Goal: Task Accomplishment & Management: Use online tool/utility

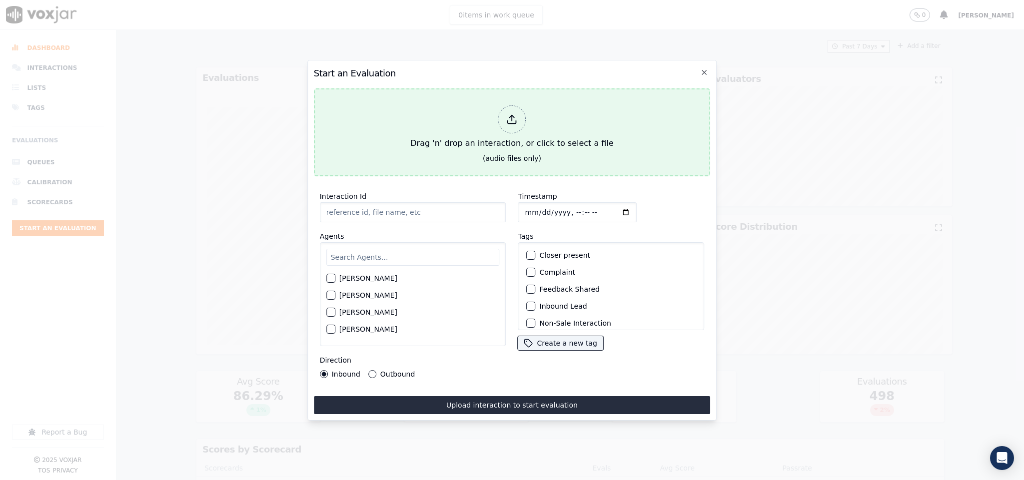
click at [515, 114] on icon at bounding box center [512, 119] width 11 height 11
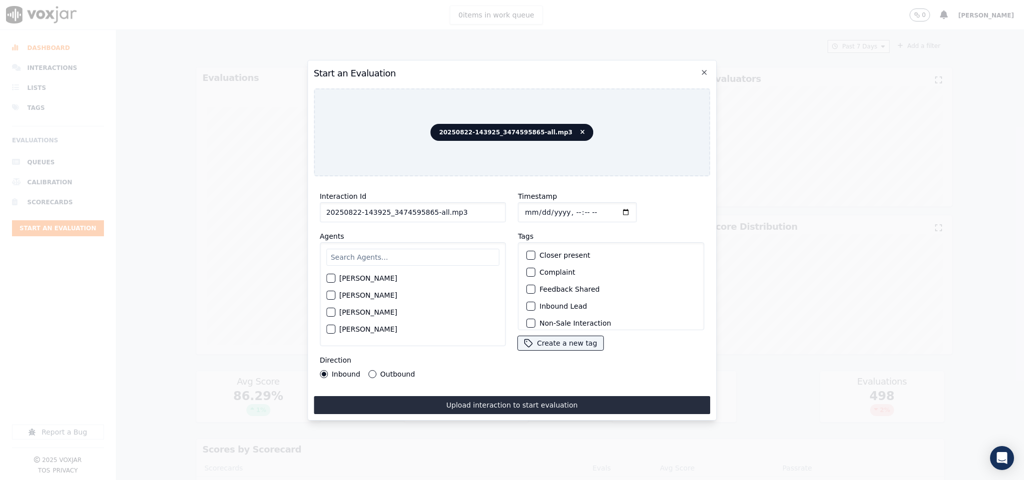
drag, startPoint x: 424, startPoint y: 210, endPoint x: 492, endPoint y: 206, distance: 67.6
click at [492, 206] on input "20250822-143925_3474595865-all.mp3" at bounding box center [413, 212] width 186 height 20
type input "20250822-143925_3474595865-C1"
click at [525, 211] on input "Timestamp" at bounding box center [577, 212] width 119 height 20
type input "[DATE]T18:45"
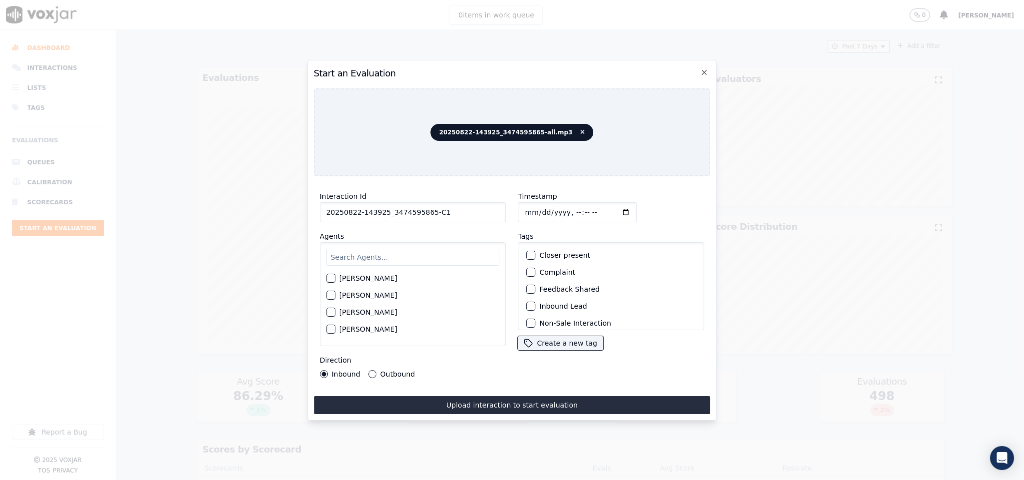
click at [405, 255] on input "text" at bounding box center [412, 257] width 173 height 17
type input "[PERSON_NAME]"
click at [333, 295] on div "button" at bounding box center [330, 298] width 7 height 7
click at [528, 305] on div "button" at bounding box center [530, 306] width 7 height 7
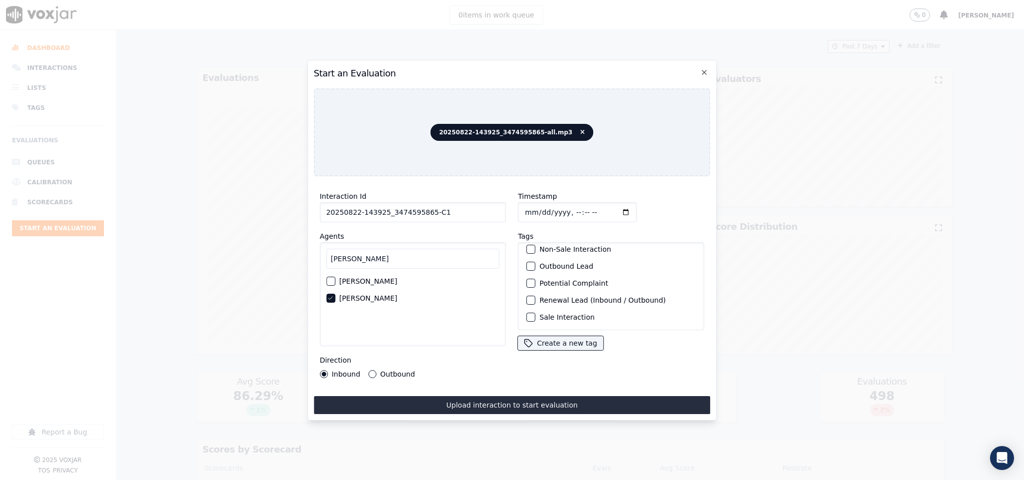
click at [527, 313] on button "Sale Interaction" at bounding box center [531, 317] width 9 height 9
click at [508, 396] on button "Upload interaction to start evaluation" at bounding box center [512, 405] width 397 height 18
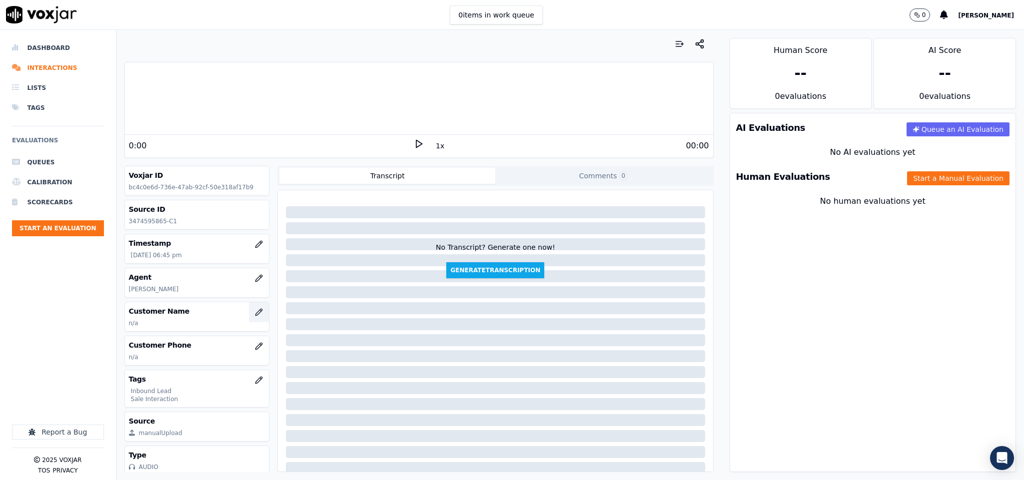
click at [249, 319] on button "button" at bounding box center [259, 312] width 20 height 20
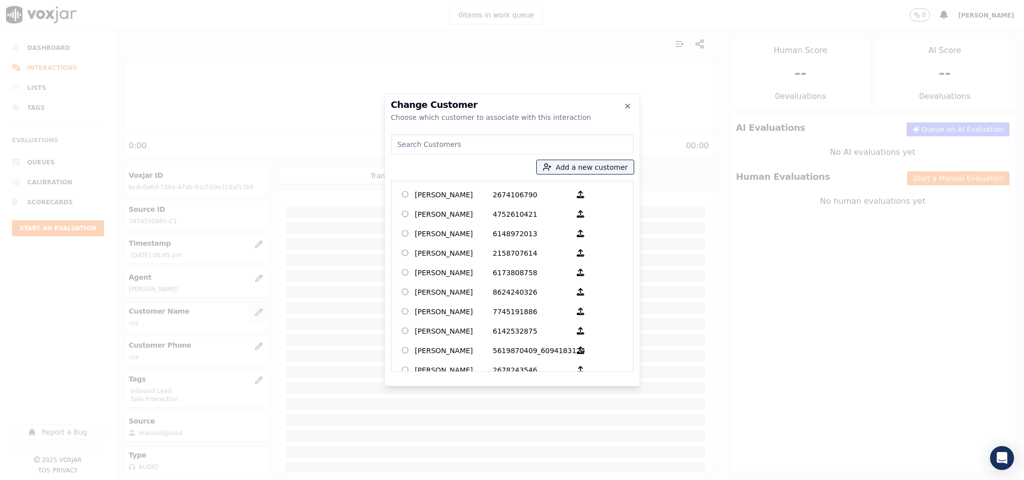
type input "AZAMATJON ABDUMUMINOV"
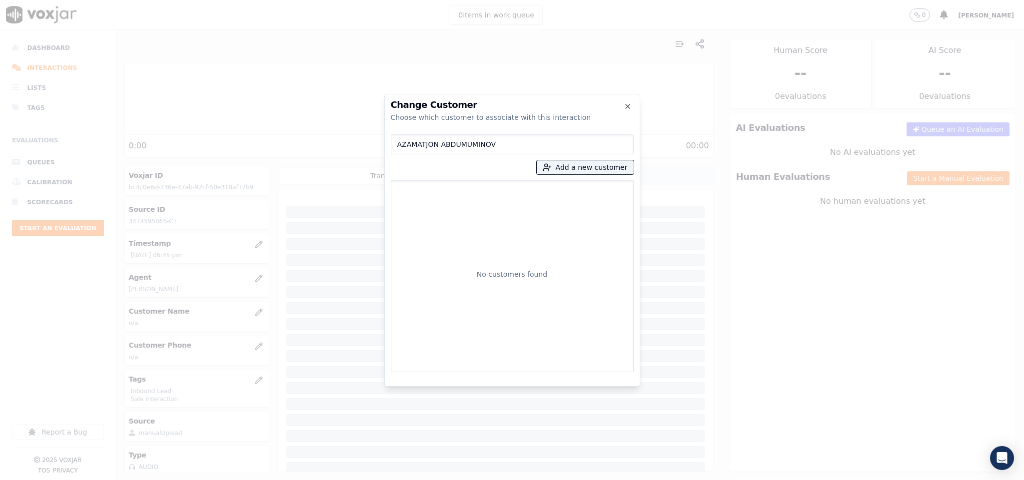
click at [282, 480] on div "Change Customer Choose which customer to associate with this interaction AZAMAT…" at bounding box center [512, 480] width 1024 height 0
click at [585, 166] on button "Add a new customer" at bounding box center [584, 167] width 97 height 14
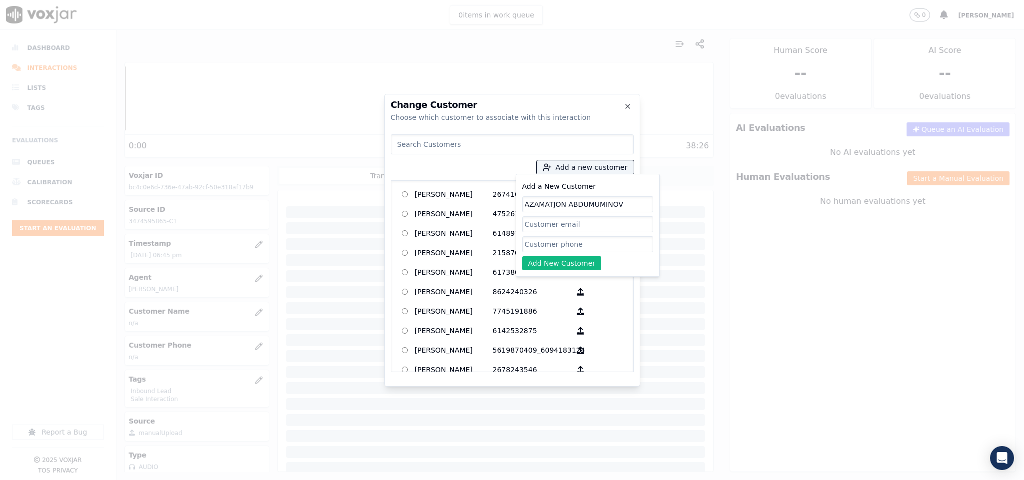
type input "AZAMATJON ABDUMUMINOV"
drag, startPoint x: 562, startPoint y: 240, endPoint x: 550, endPoint y: 250, distance: 15.9
click at [562, 240] on input "Add a New Customer" at bounding box center [587, 244] width 131 height 16
paste input "3474595865"
type input "3474595865"
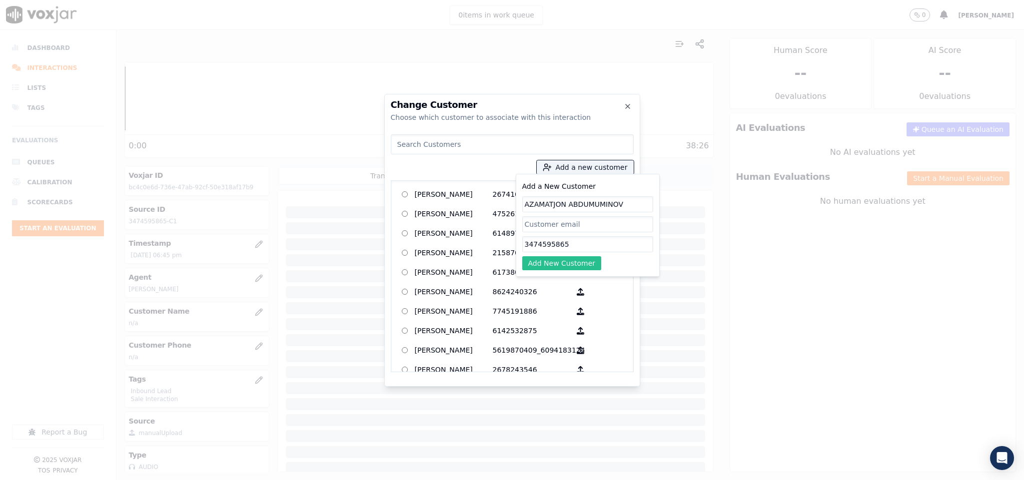
click at [541, 265] on button "Add New Customer" at bounding box center [561, 263] width 79 height 14
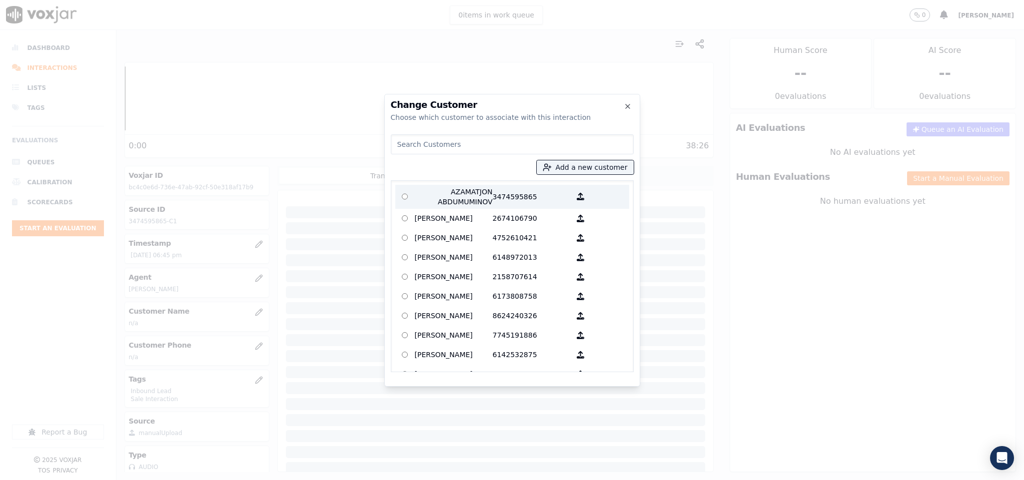
click at [458, 196] on p "AZAMATJON ABDUMUMINOV" at bounding box center [454, 197] width 78 height 20
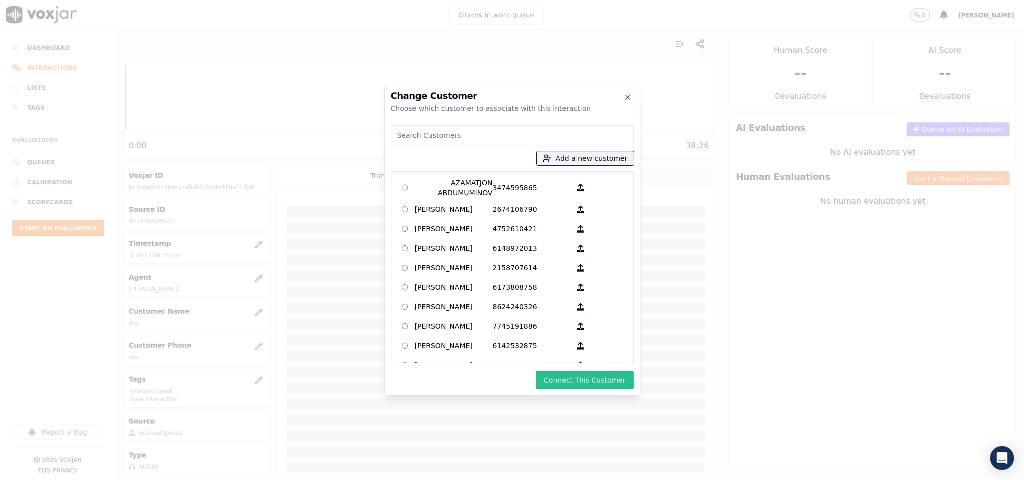
click at [564, 377] on button "Connect This Customer" at bounding box center [583, 380] width 97 height 18
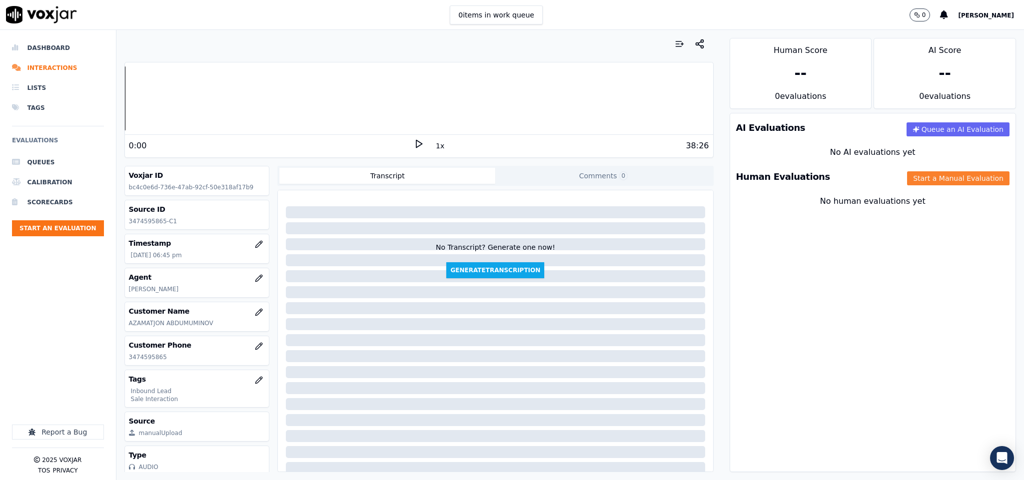
click at [914, 183] on button "Start a Manual Evaluation" at bounding box center [958, 178] width 102 height 14
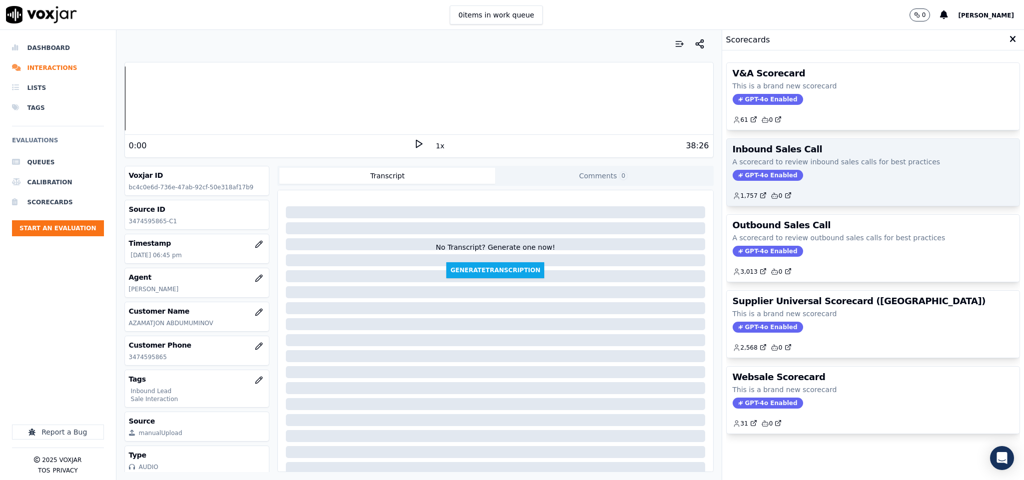
click at [739, 174] on span "GPT-4o Enabled" at bounding box center [767, 175] width 70 height 11
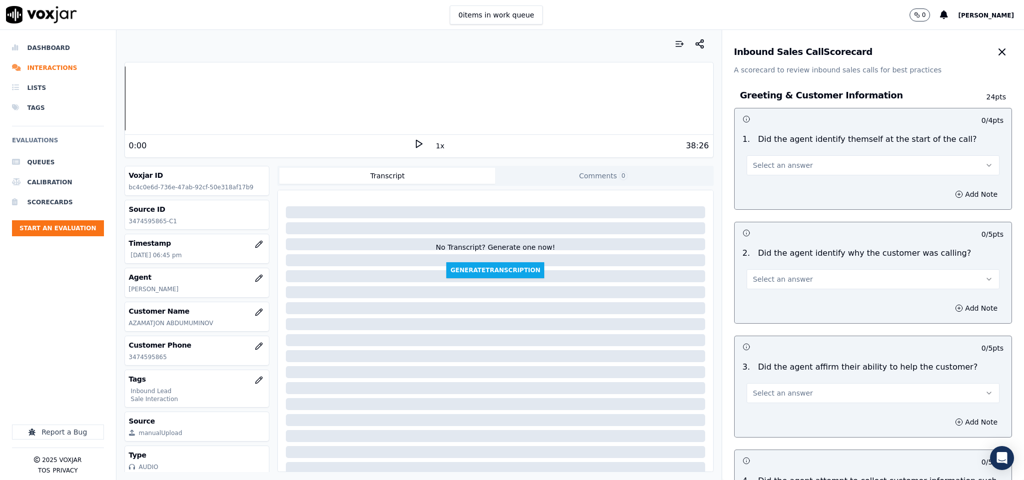
click at [776, 158] on button "Select an answer" at bounding box center [872, 165] width 253 height 20
drag, startPoint x: 764, startPoint y: 186, endPoint x: 764, endPoint y: 194, distance: 7.5
click at [764, 189] on div "Yes" at bounding box center [848, 188] width 229 height 16
click at [761, 284] on span "Select an answer" at bounding box center [783, 279] width 60 height 10
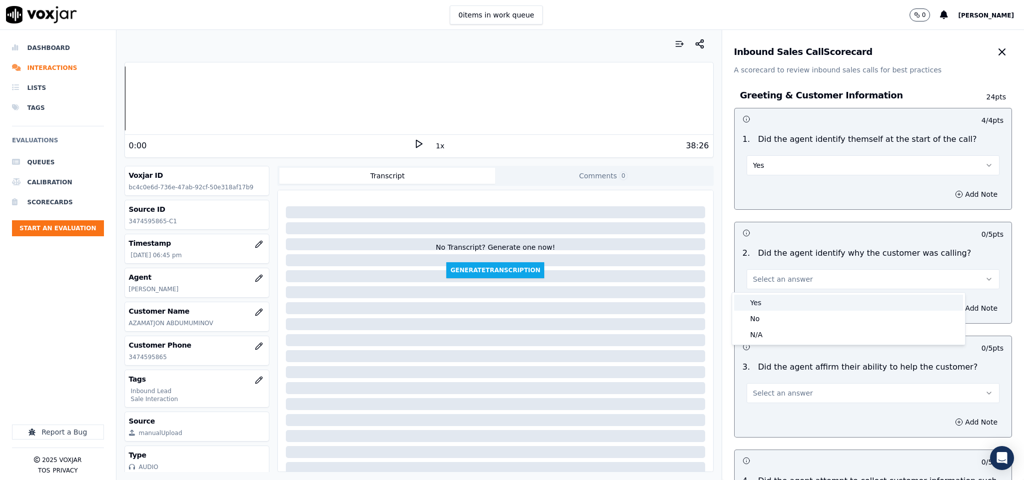
click at [760, 302] on div "Yes" at bounding box center [848, 303] width 229 height 16
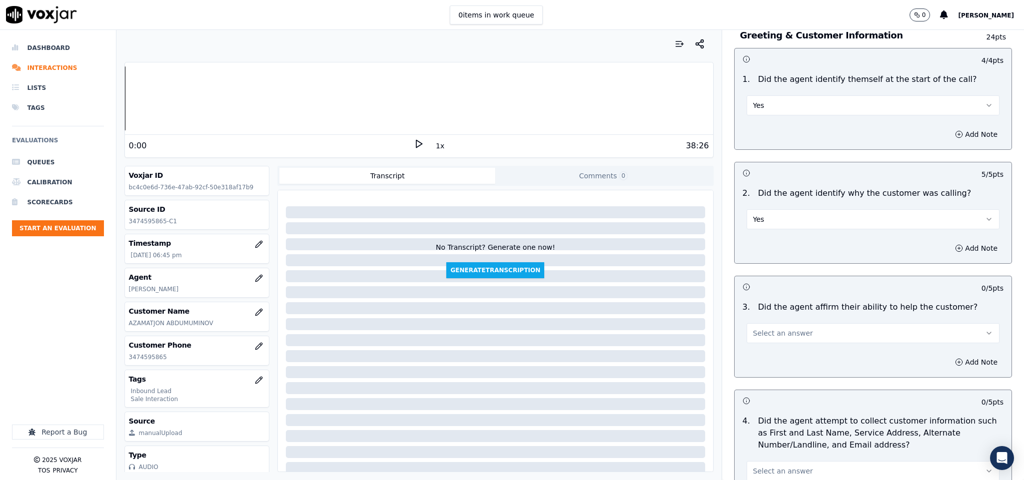
scroll to position [150, 0]
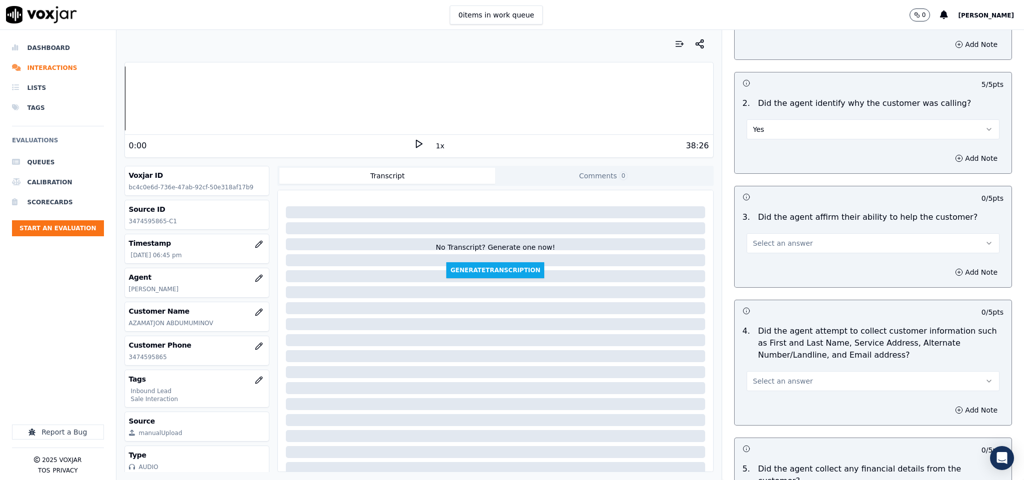
click at [757, 253] on button "Select an answer" at bounding box center [872, 243] width 253 height 20
click at [757, 279] on div "No" at bounding box center [848, 283] width 229 height 16
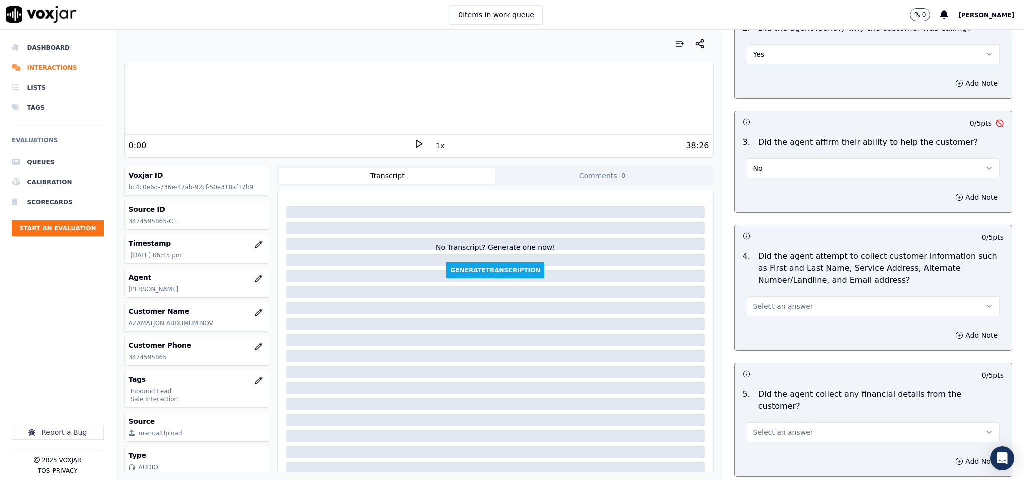
click at [768, 168] on button "No" at bounding box center [872, 168] width 253 height 20
click at [760, 225] on div "N/A" at bounding box center [848, 224] width 229 height 16
click at [772, 162] on button "N/A" at bounding box center [872, 168] width 253 height 20
click at [766, 202] on div "No" at bounding box center [848, 208] width 229 height 16
click at [778, 165] on button "No" at bounding box center [872, 168] width 253 height 20
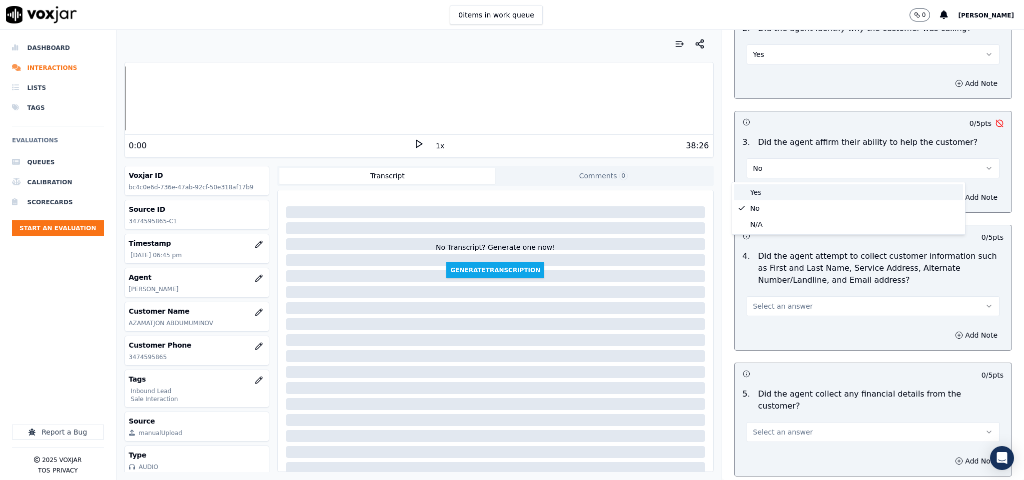
click at [769, 186] on div "Yes" at bounding box center [848, 192] width 229 height 16
click at [783, 311] on span "Select an answer" at bounding box center [783, 306] width 60 height 10
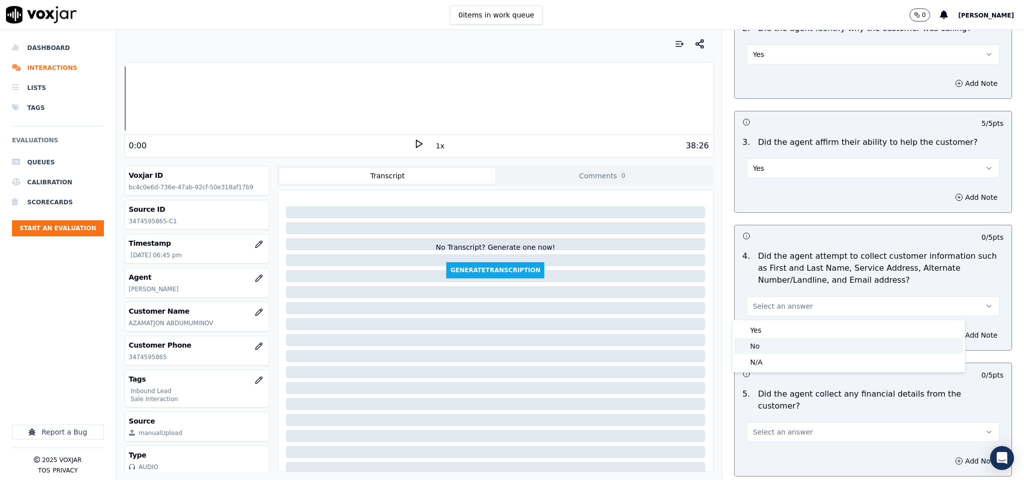
drag, startPoint x: 782, startPoint y: 315, endPoint x: 761, endPoint y: 318, distance: 21.1
click at [768, 339] on div "No" at bounding box center [848, 346] width 229 height 16
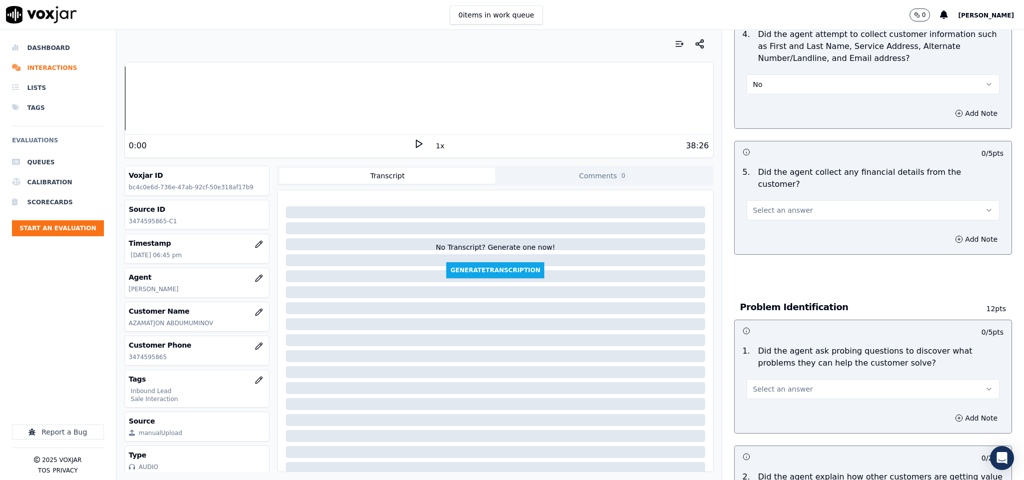
scroll to position [450, 0]
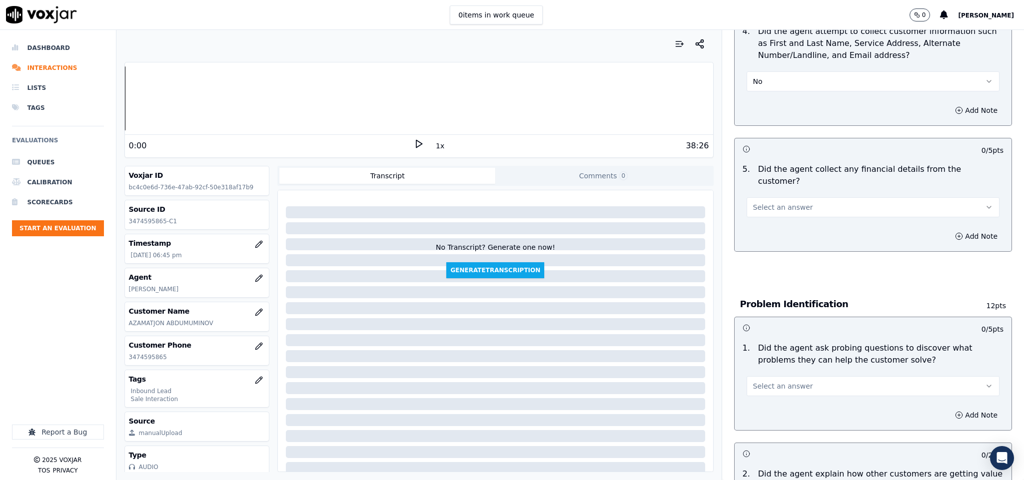
click at [757, 84] on button "No" at bounding box center [872, 81] width 253 height 20
click at [751, 102] on div "Yes" at bounding box center [848, 105] width 229 height 16
click at [781, 202] on span "Select an answer" at bounding box center [783, 207] width 60 height 10
click at [766, 238] on div "No" at bounding box center [848, 236] width 229 height 16
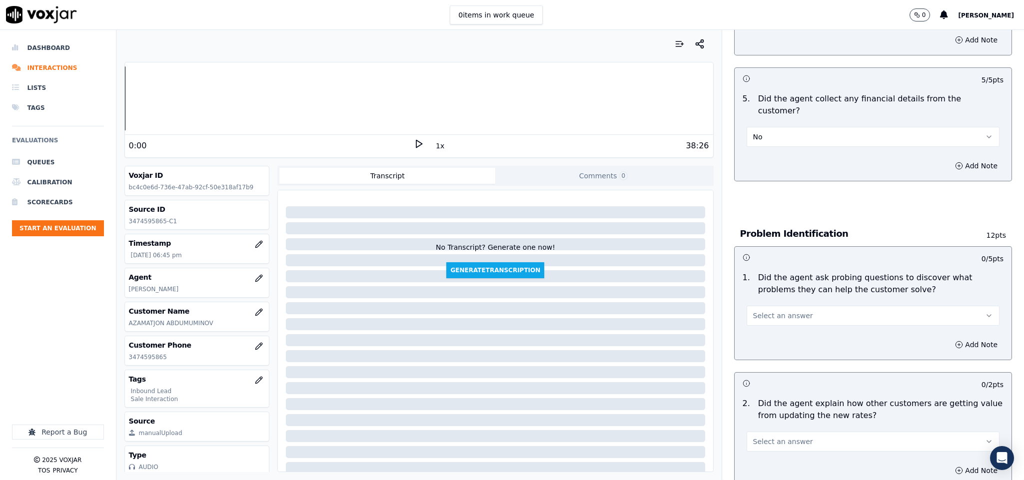
scroll to position [599, 0]
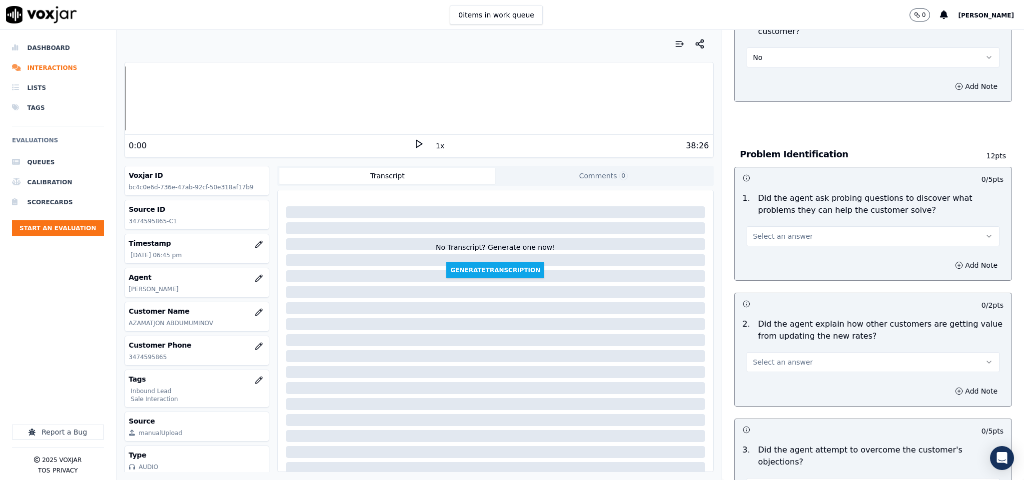
click at [806, 228] on button "Select an answer" at bounding box center [872, 236] width 253 height 20
click at [792, 247] on div "Yes" at bounding box center [848, 249] width 229 height 16
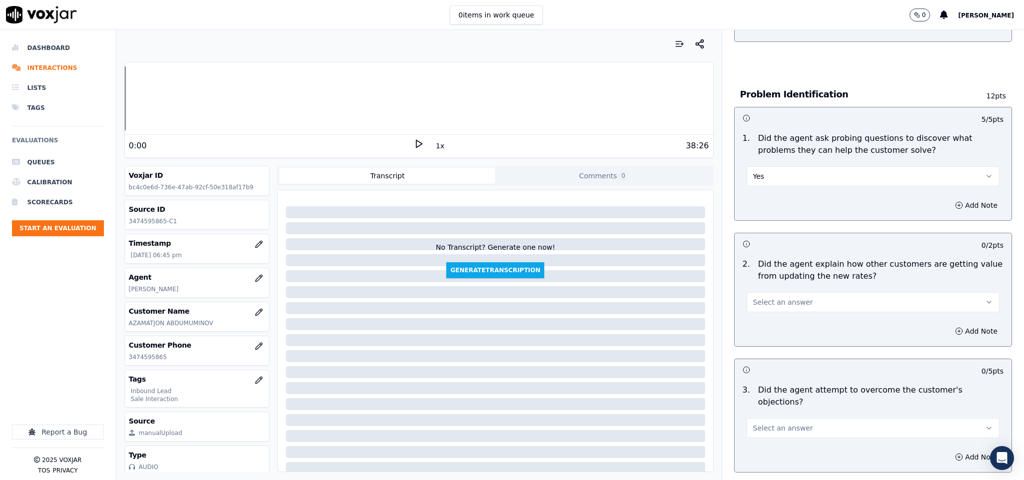
scroll to position [749, 0]
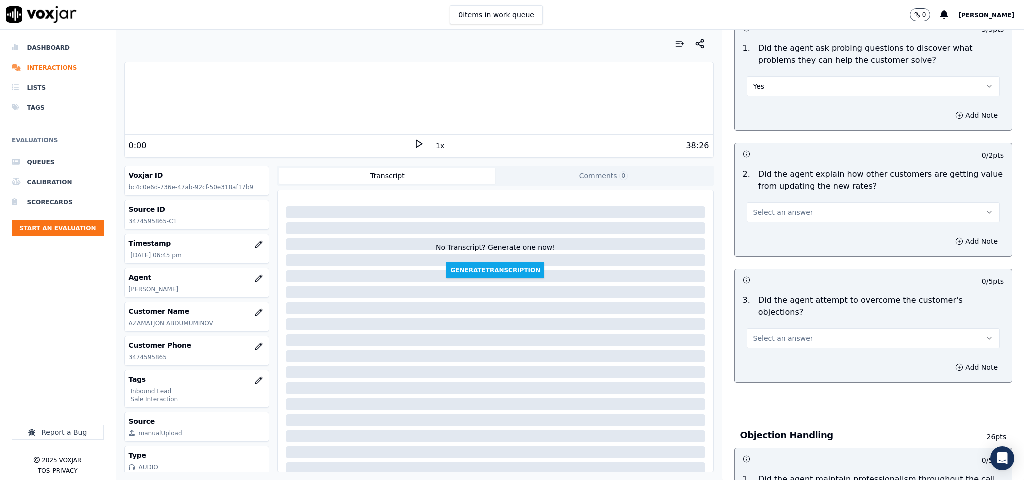
click at [787, 207] on span "Select an answer" at bounding box center [783, 212] width 60 height 10
click at [766, 255] on div "N/A" at bounding box center [848, 258] width 229 height 16
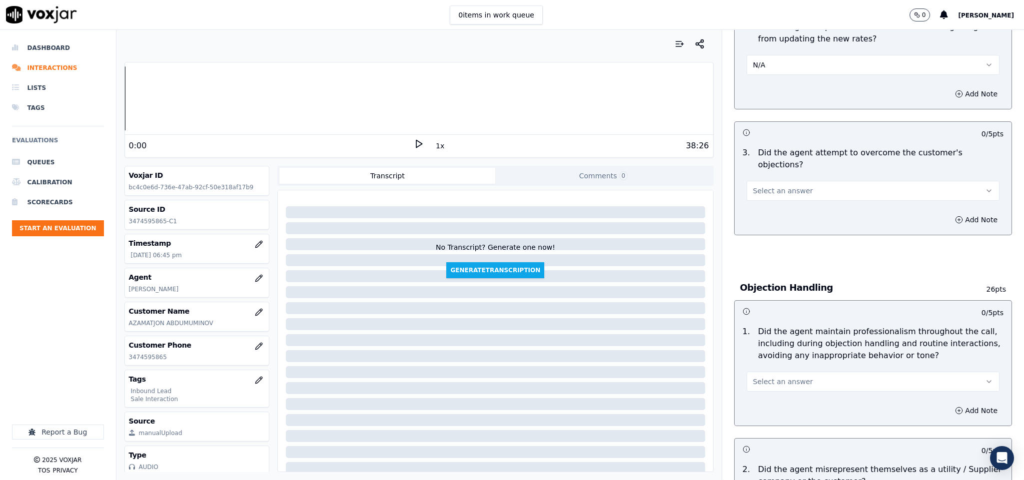
scroll to position [899, 0]
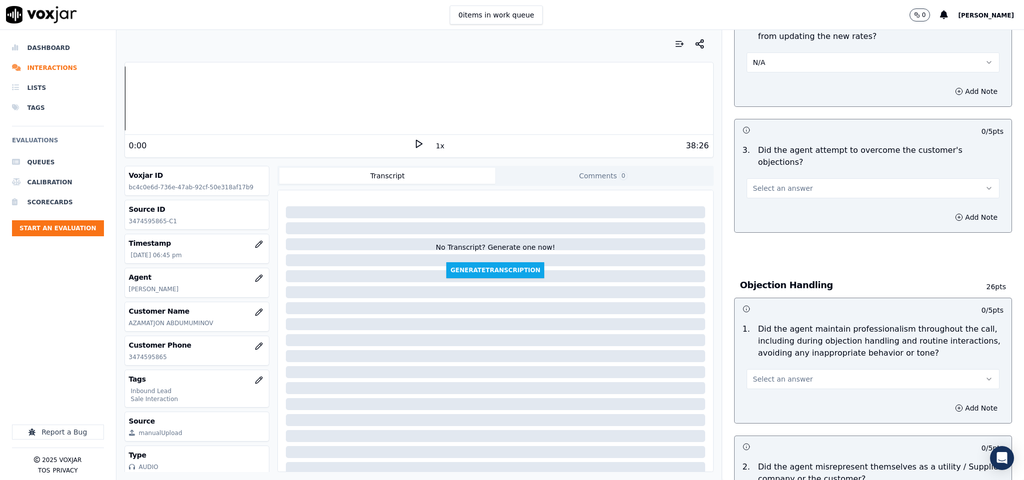
click at [787, 183] on span "Select an answer" at bounding box center [783, 188] width 60 height 10
click at [773, 199] on div "No" at bounding box center [848, 206] width 229 height 16
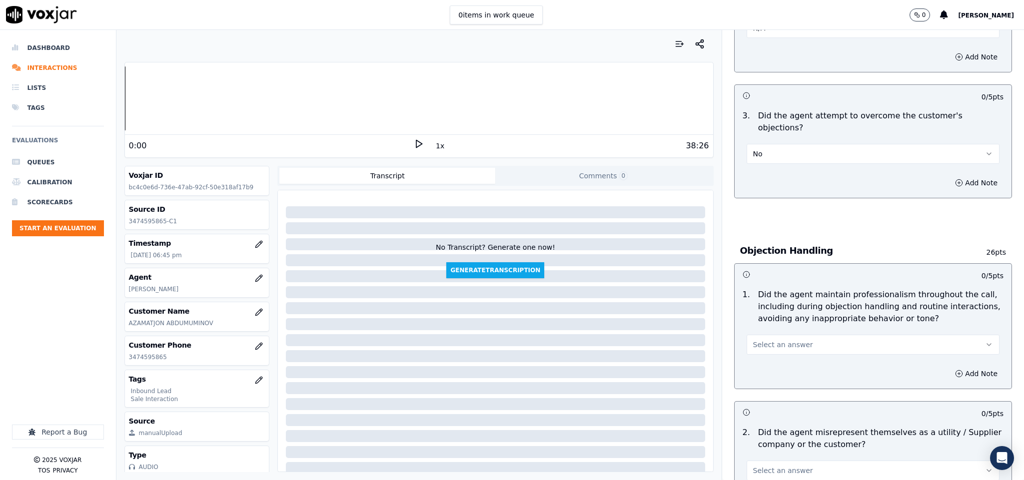
scroll to position [974, 0]
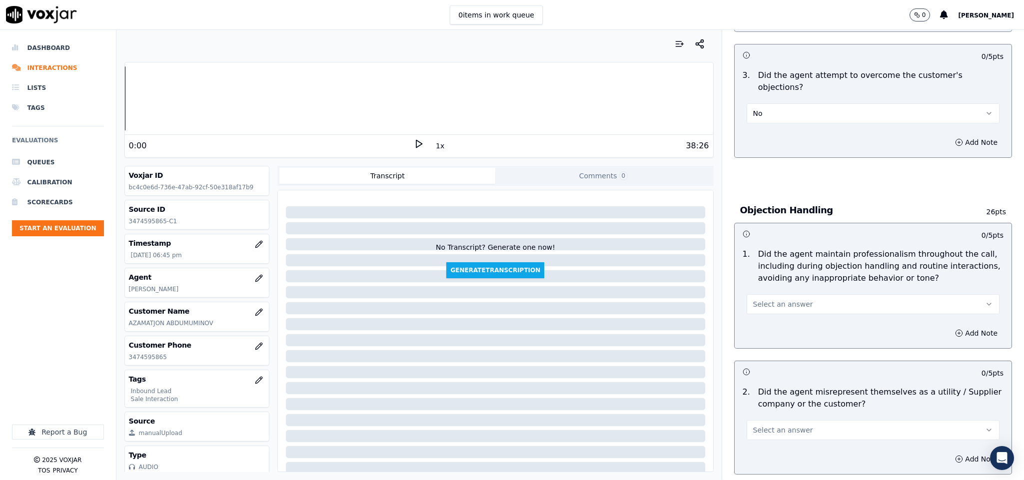
click at [786, 103] on button "No" at bounding box center [872, 113] width 253 height 20
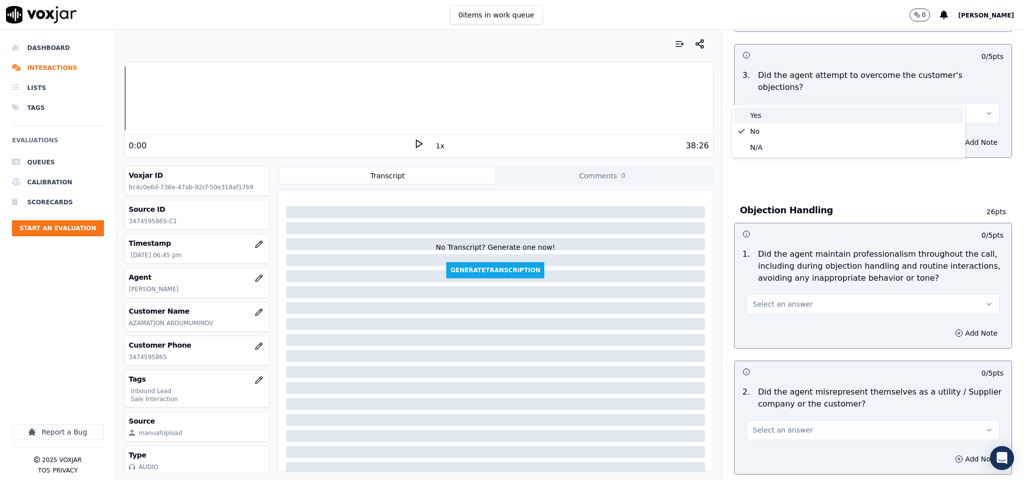
click at [760, 119] on div "Yes" at bounding box center [848, 115] width 229 height 16
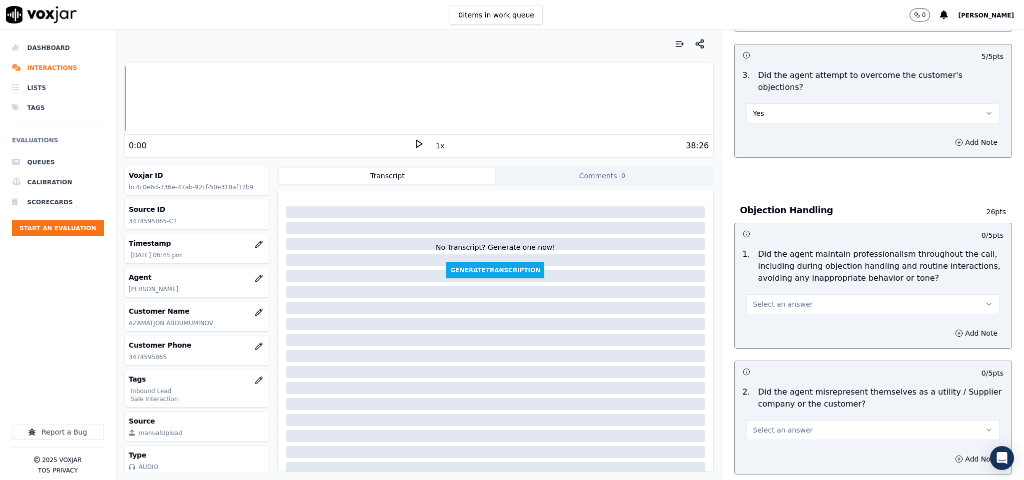
click at [772, 294] on button "Select an answer" at bounding box center [872, 304] width 253 height 20
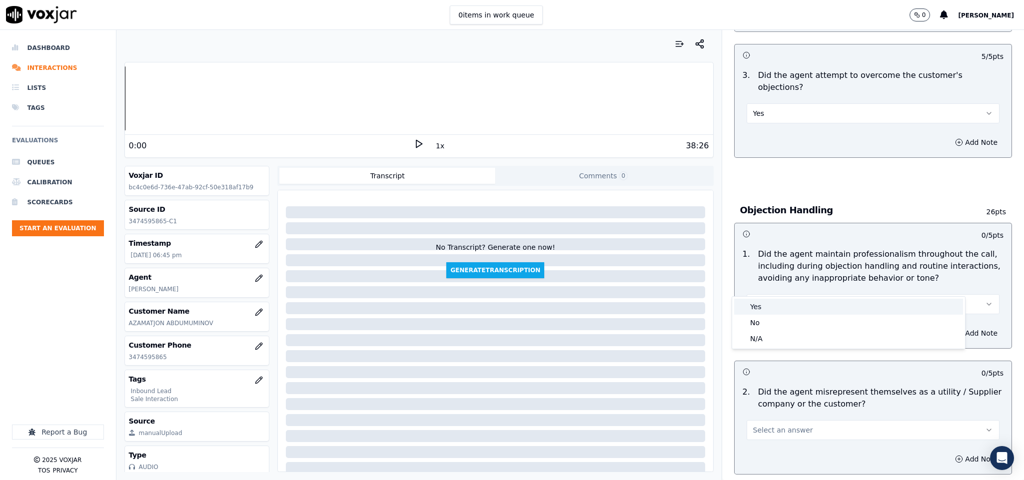
click at [768, 303] on div "Yes" at bounding box center [848, 307] width 229 height 16
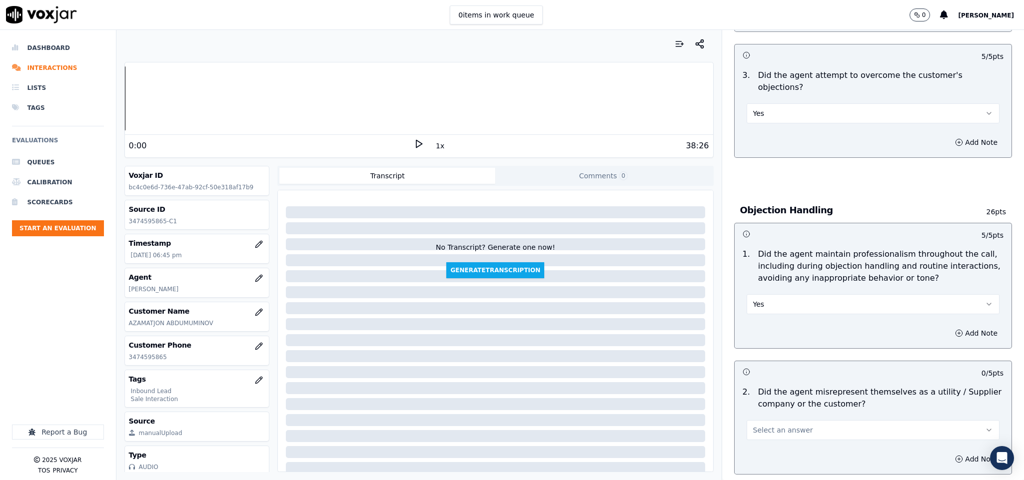
scroll to position [1124, 0]
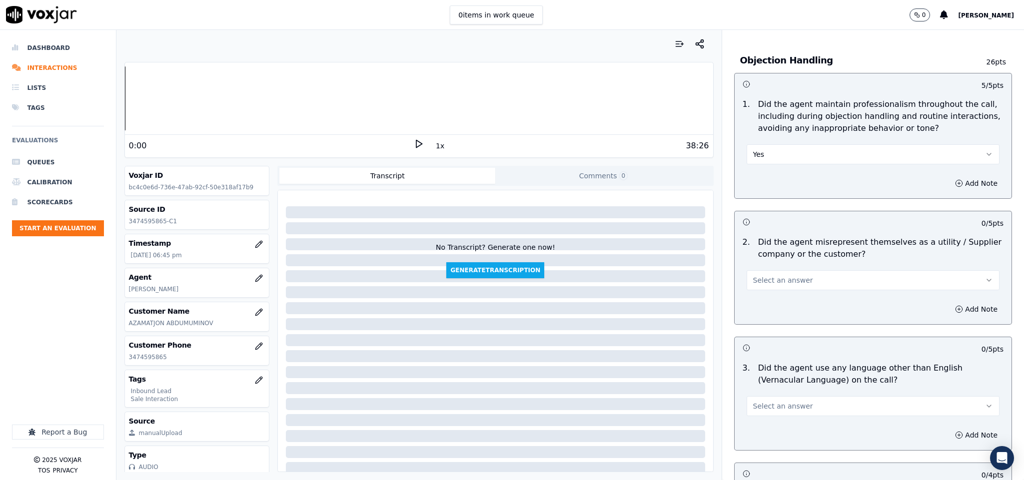
click at [792, 270] on button "Select an answer" at bounding box center [872, 280] width 253 height 20
click at [769, 303] on div "No" at bounding box center [848, 299] width 229 height 16
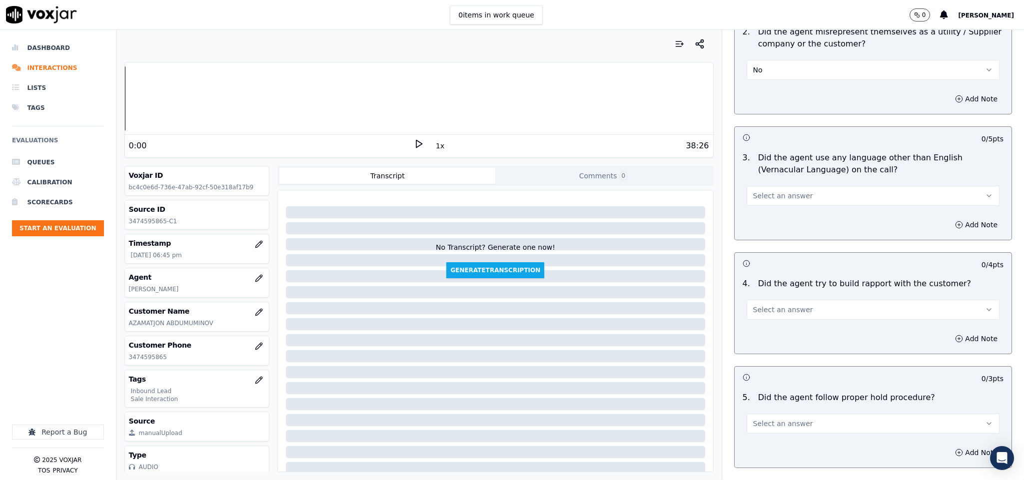
scroll to position [1349, 0]
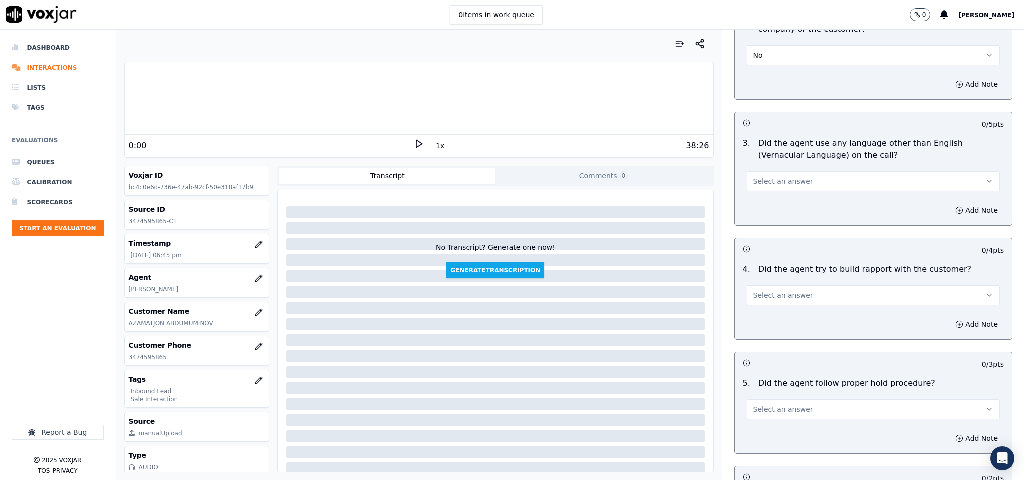
click at [780, 176] on span "Select an answer" at bounding box center [783, 181] width 60 height 10
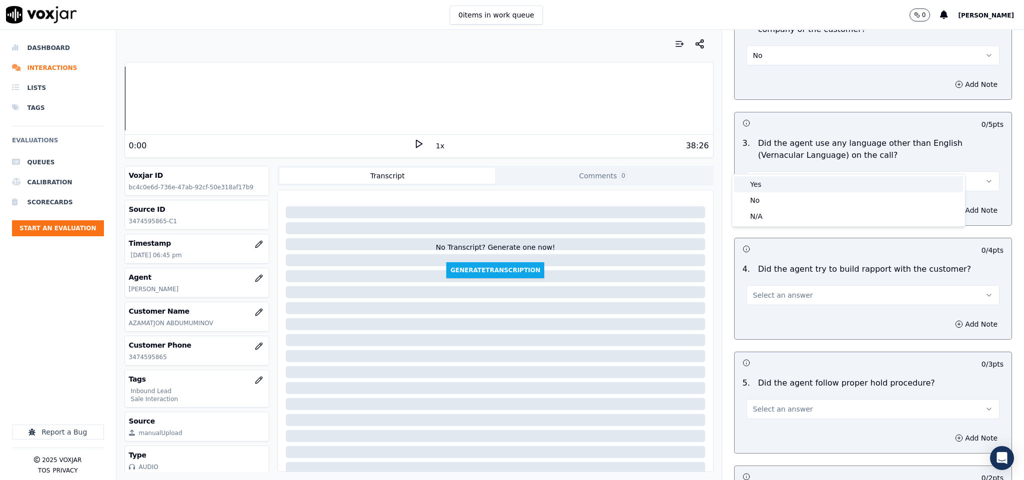
click at [761, 189] on div "Yes" at bounding box center [848, 184] width 229 height 16
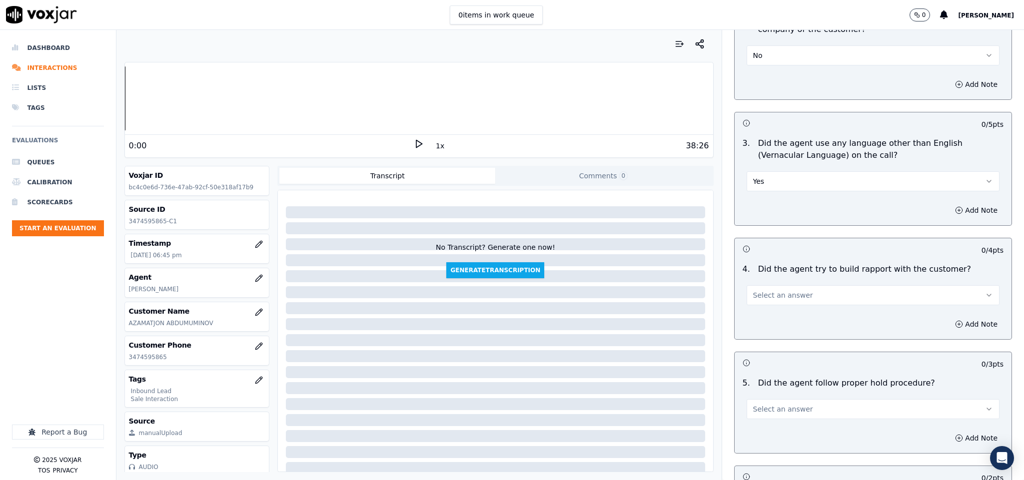
click at [766, 171] on button "Yes" at bounding box center [872, 181] width 253 height 20
click at [757, 198] on div "No" at bounding box center [848, 200] width 229 height 16
drag, startPoint x: 787, startPoint y: 274, endPoint x: 787, endPoint y: 285, distance: 10.5
click at [787, 290] on span "Select an answer" at bounding box center [783, 295] width 60 height 10
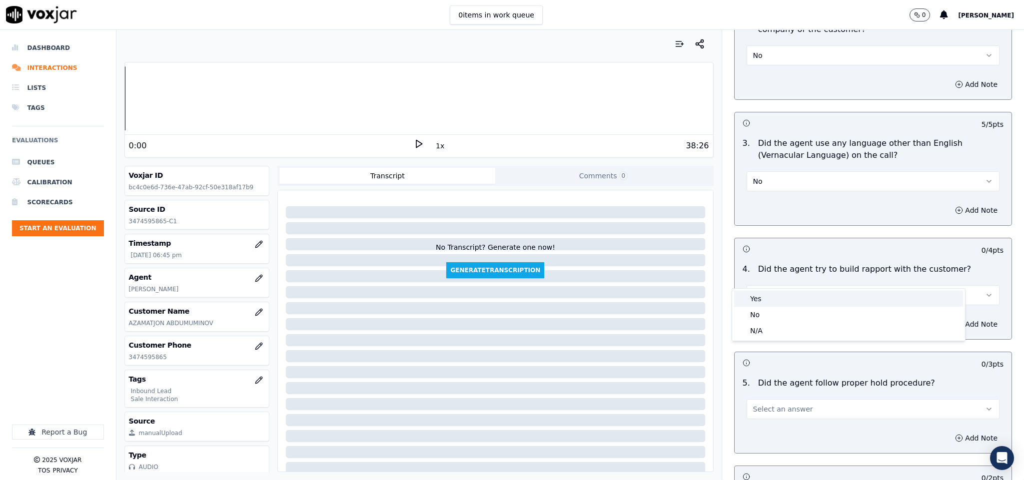
drag, startPoint x: 775, startPoint y: 302, endPoint x: 781, endPoint y: 296, distance: 8.5
click at [775, 303] on div "Yes" at bounding box center [848, 299] width 229 height 16
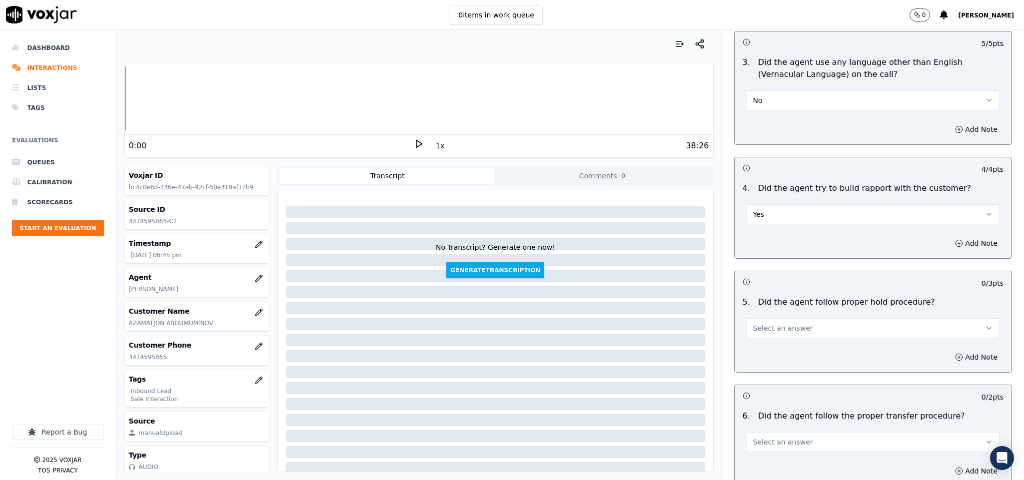
scroll to position [1574, 0]
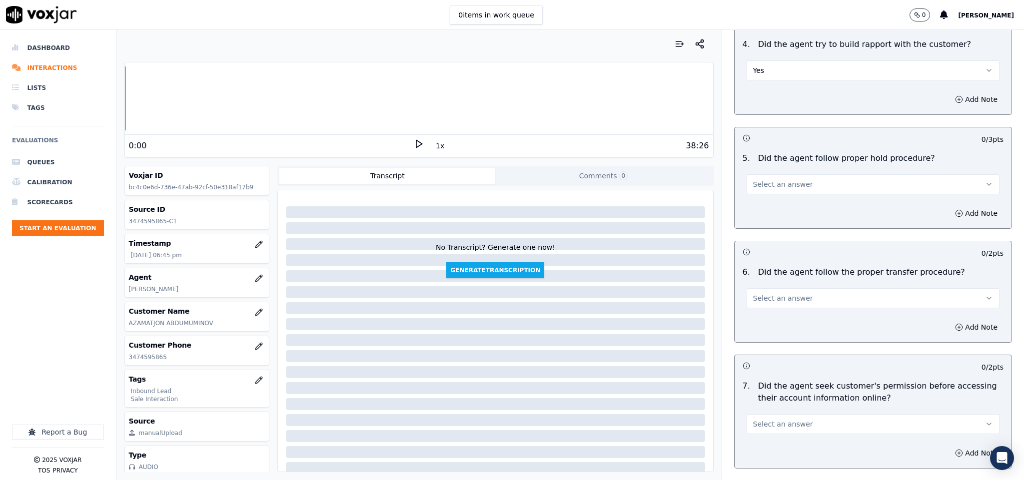
drag, startPoint x: 784, startPoint y: 159, endPoint x: 781, endPoint y: 175, distance: 16.3
click at [784, 174] on button "Select an answer" at bounding box center [872, 184] width 253 height 20
drag, startPoint x: 769, startPoint y: 188, endPoint x: 768, endPoint y: 195, distance: 7.1
click at [768, 189] on div "Yes" at bounding box center [848, 188] width 229 height 16
drag, startPoint x: 769, startPoint y: 279, endPoint x: 766, endPoint y: 288, distance: 9.8
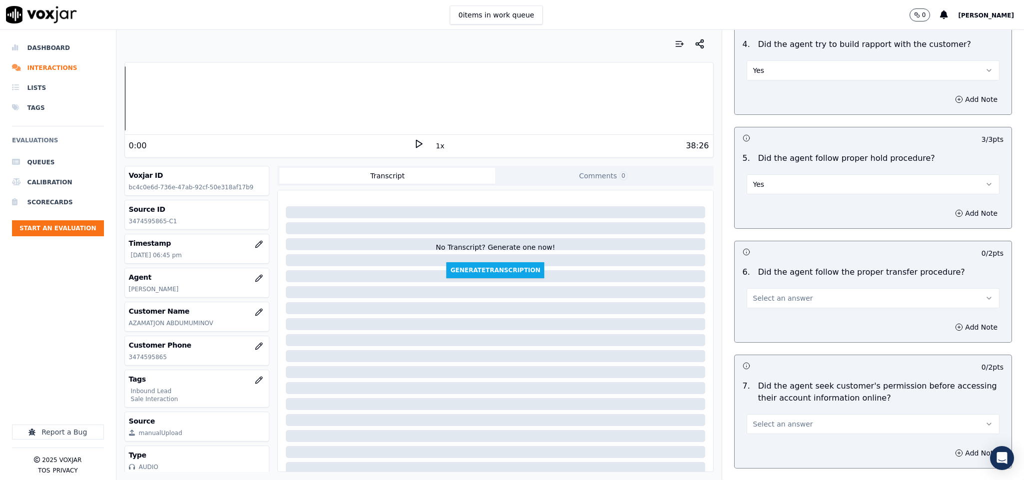
click at [767, 293] on span "Select an answer" at bounding box center [783, 298] width 60 height 10
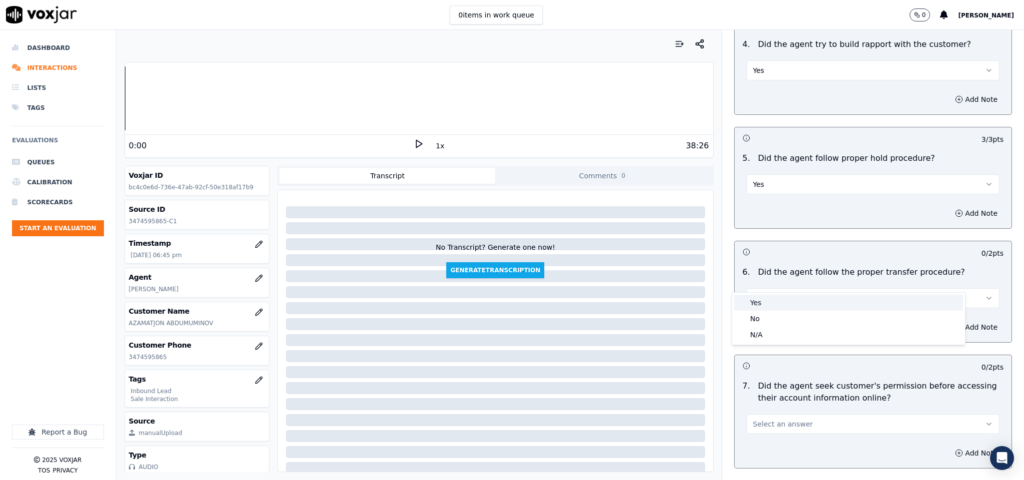
click at [763, 304] on div "Yes" at bounding box center [848, 303] width 229 height 16
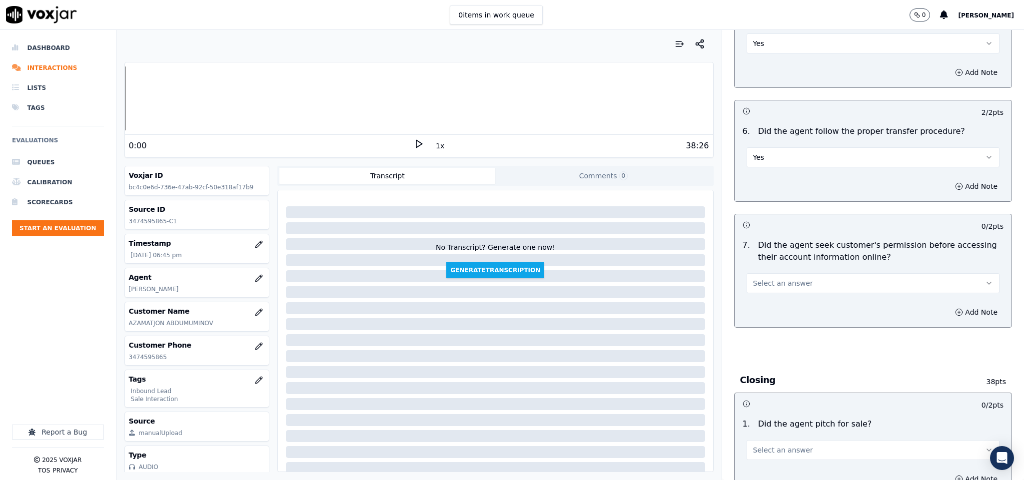
scroll to position [1723, 0]
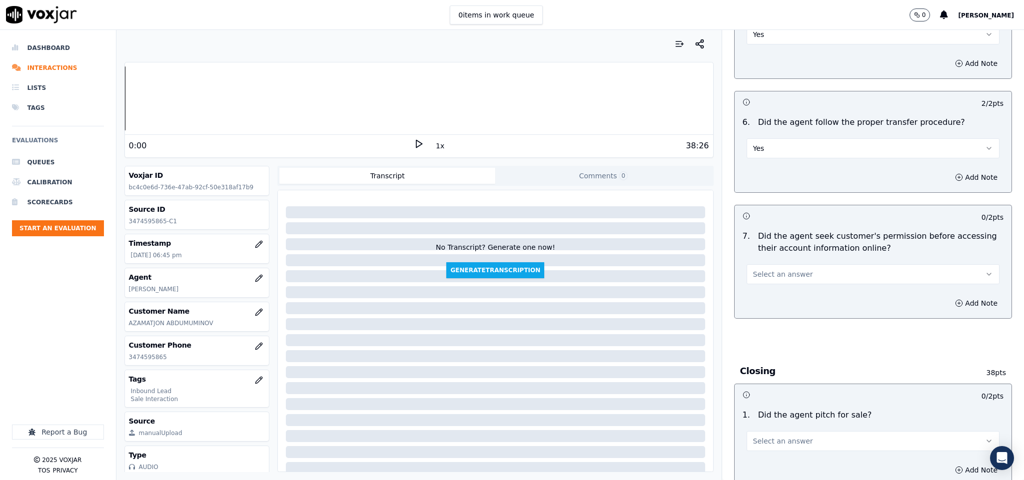
click at [779, 269] on span "Select an answer" at bounding box center [783, 274] width 60 height 10
click at [765, 273] on div "Yes" at bounding box center [848, 279] width 229 height 16
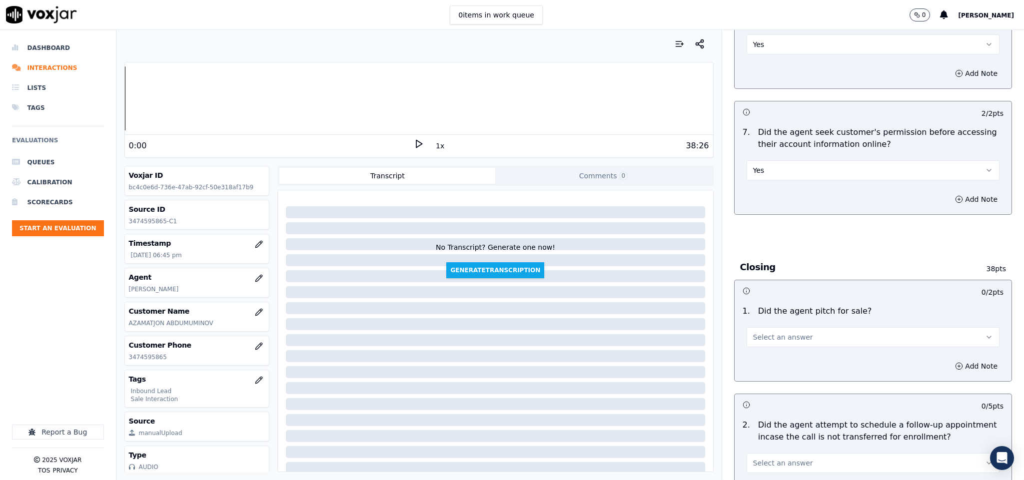
scroll to position [1948, 0]
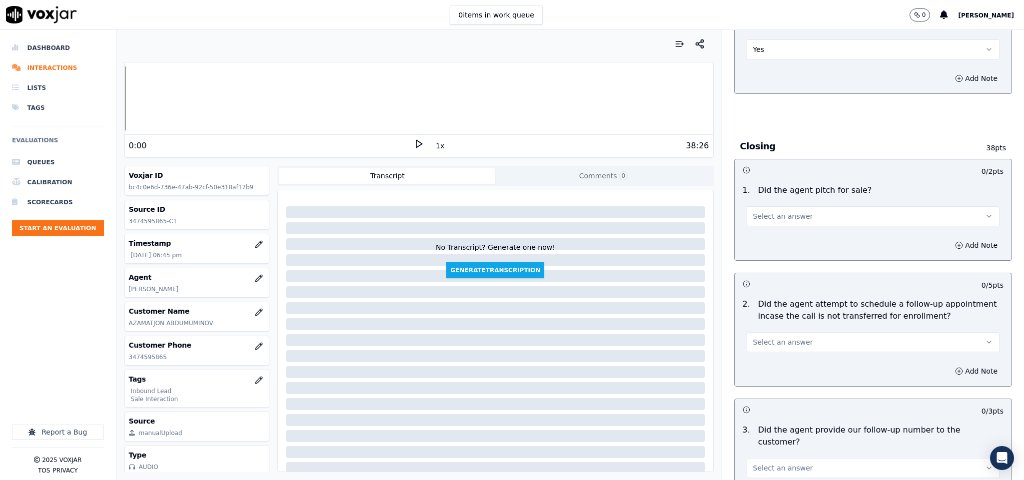
click at [789, 211] on span "Select an answer" at bounding box center [783, 216] width 60 height 10
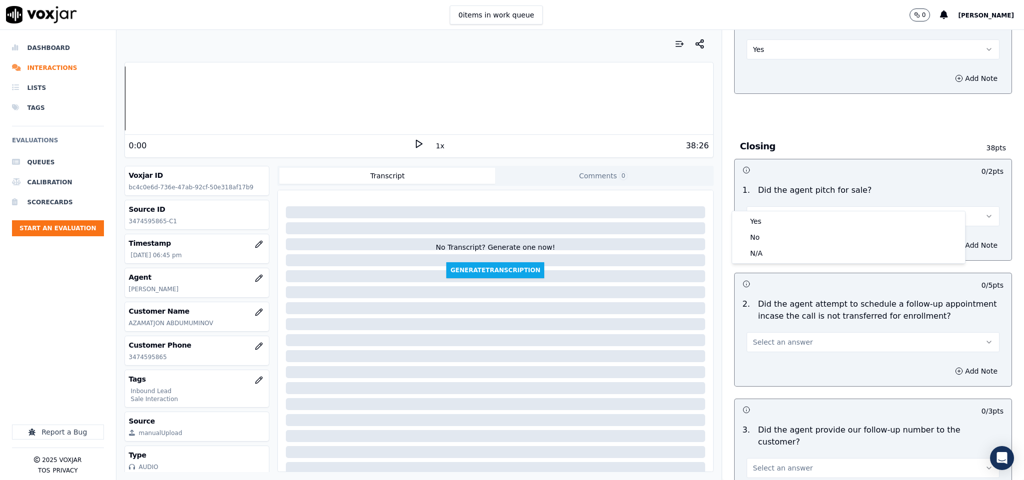
click at [772, 214] on div "Yes" at bounding box center [848, 221] width 229 height 16
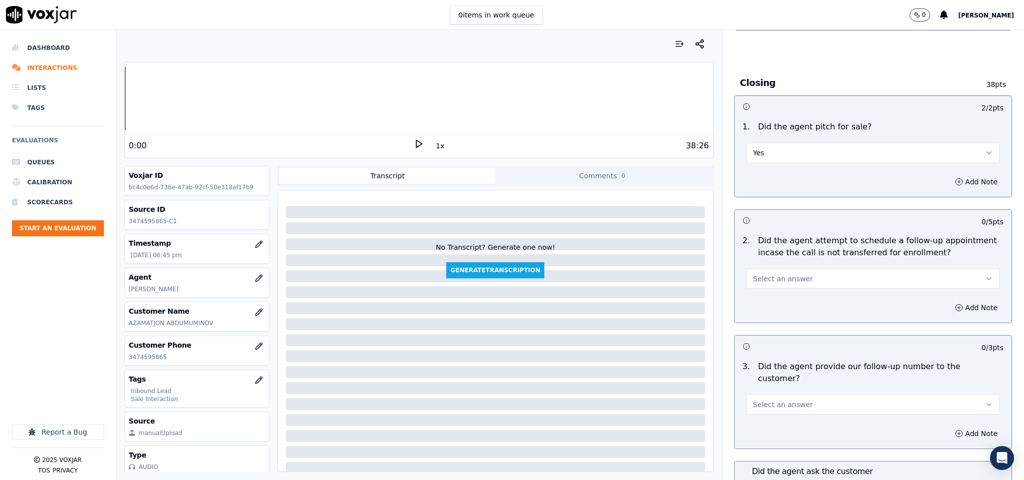
scroll to position [2173, 0]
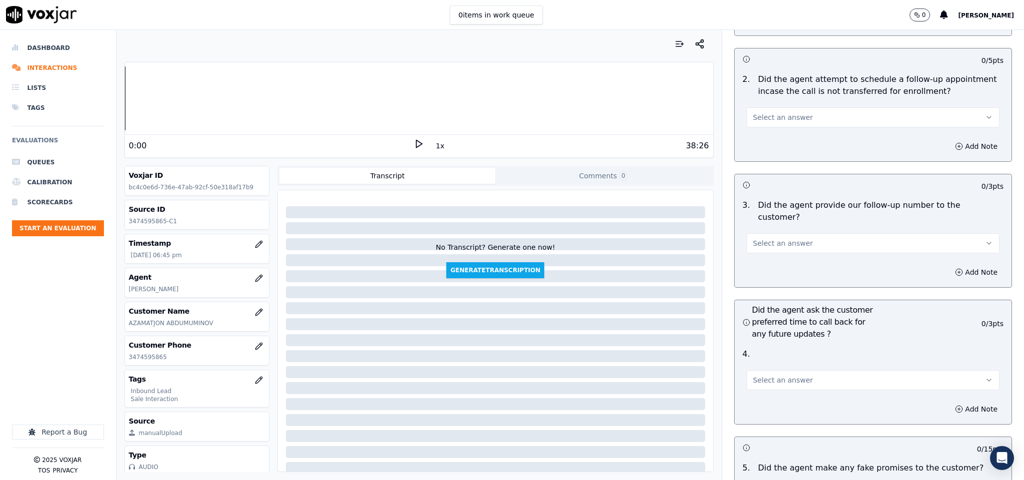
click at [778, 107] on button "Select an answer" at bounding box center [872, 117] width 253 height 20
click at [753, 156] on div "N/A" at bounding box center [848, 155] width 229 height 16
click at [766, 107] on button "N/A" at bounding box center [872, 117] width 253 height 20
click at [760, 157] on div "N/A" at bounding box center [848, 155] width 229 height 16
drag, startPoint x: 787, startPoint y: 218, endPoint x: 784, endPoint y: 225, distance: 7.8
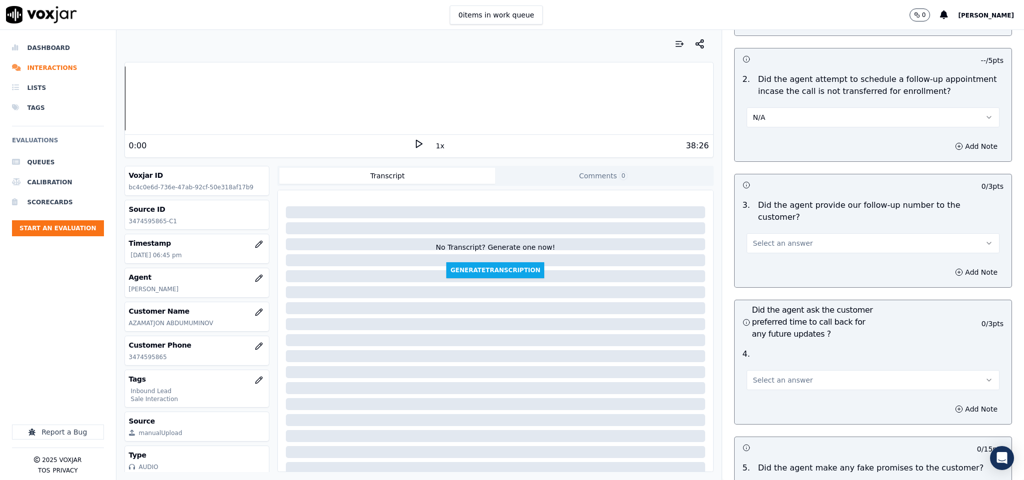
click at [788, 238] on span "Select an answer" at bounding box center [783, 243] width 60 height 10
click at [776, 234] on div "Yes" at bounding box center [848, 237] width 229 height 16
click at [771, 375] on span "Select an answer" at bounding box center [783, 380] width 60 height 10
click at [769, 405] on div "N/A" at bounding box center [848, 407] width 229 height 16
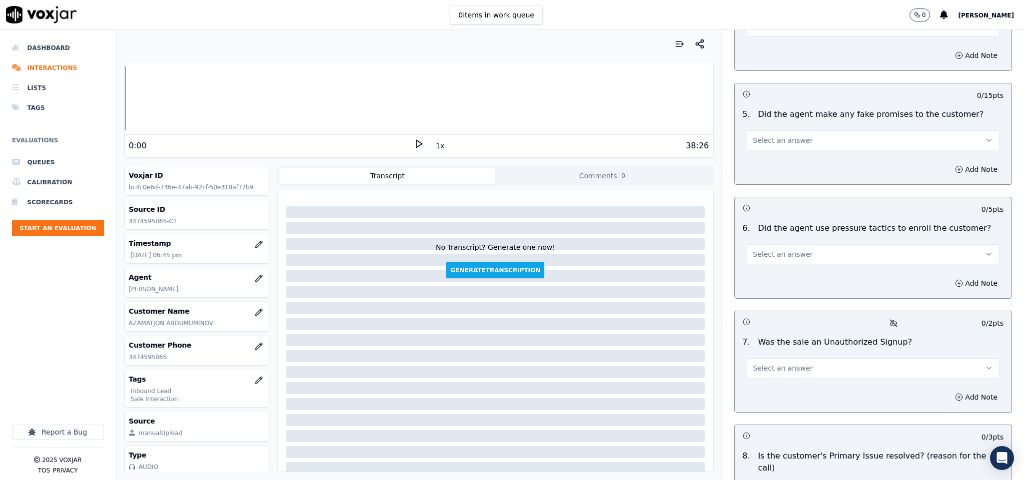
scroll to position [2548, 0]
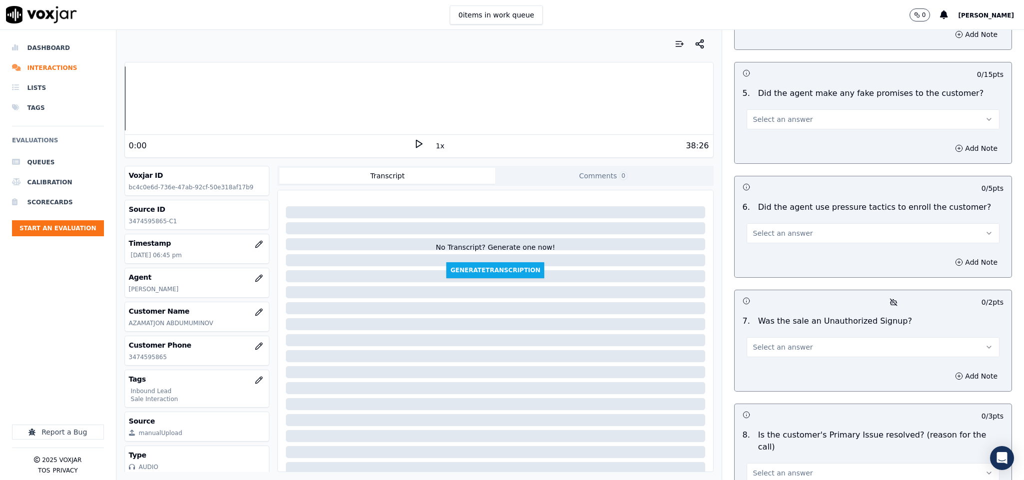
click at [785, 109] on button "Select an answer" at bounding box center [872, 119] width 253 height 20
click at [763, 125] on div "No" at bounding box center [848, 130] width 229 height 16
click at [786, 228] on span "Select an answer" at bounding box center [783, 233] width 60 height 10
click at [772, 241] on div "No" at bounding box center [848, 245] width 229 height 16
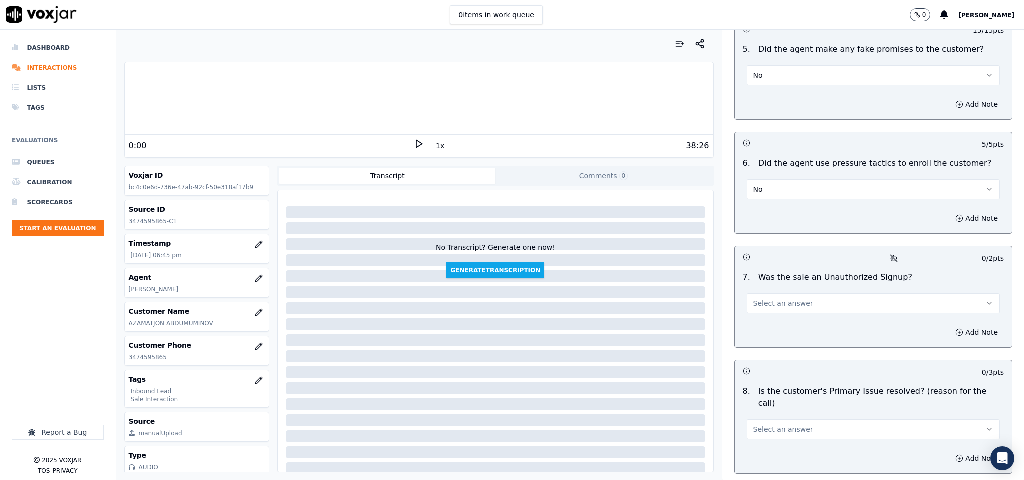
scroll to position [2623, 0]
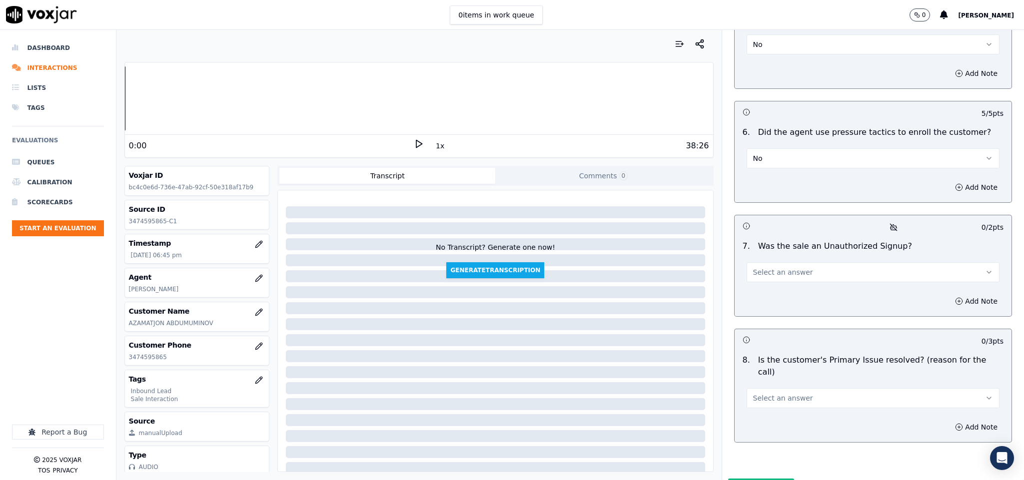
click at [796, 262] on button "Select an answer" at bounding box center [872, 272] width 253 height 20
click at [778, 276] on div "No" at bounding box center [848, 284] width 229 height 16
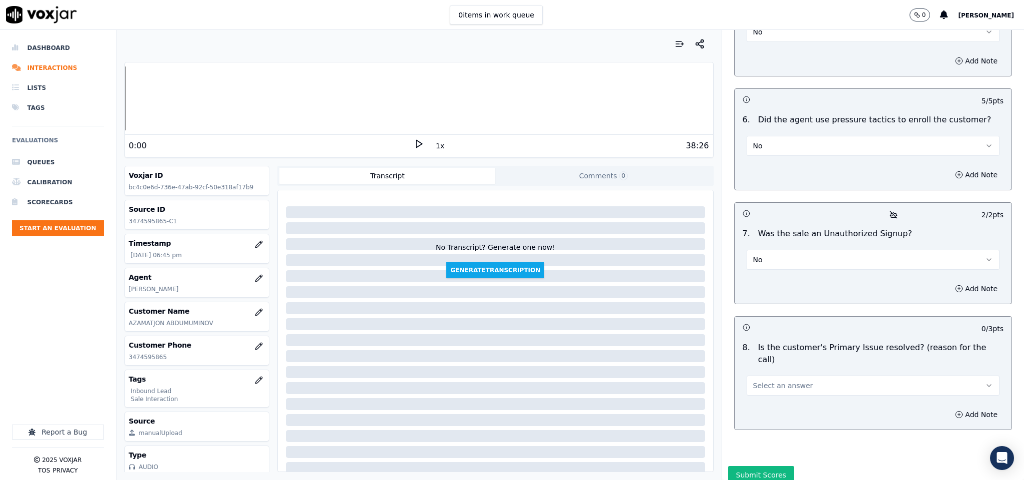
scroll to position [2640, 0]
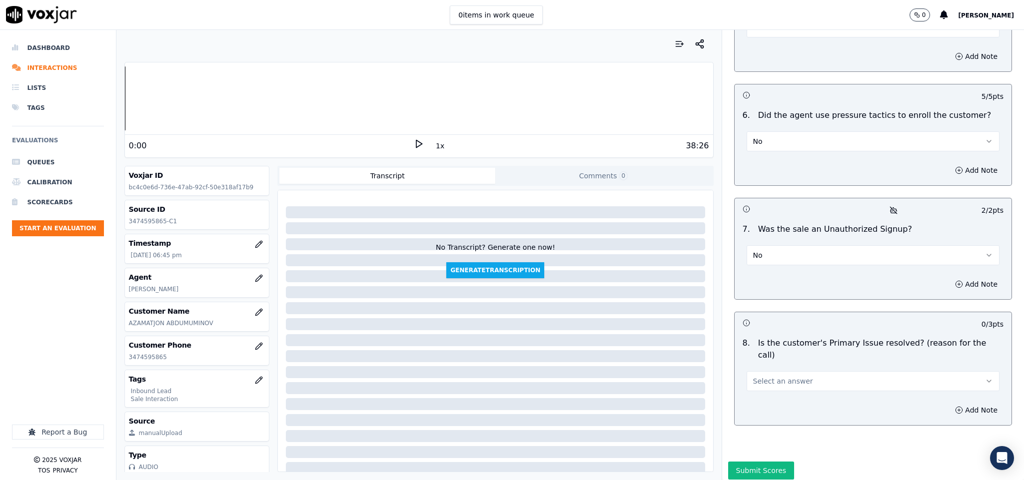
click at [787, 376] on span "Select an answer" at bounding box center [783, 381] width 60 height 10
drag, startPoint x: 770, startPoint y: 363, endPoint x: 772, endPoint y: 345, distance: 18.6
click at [769, 366] on div "Yes" at bounding box center [848, 365] width 229 height 16
click at [748, 462] on button "Submit Scores" at bounding box center [761, 471] width 66 height 18
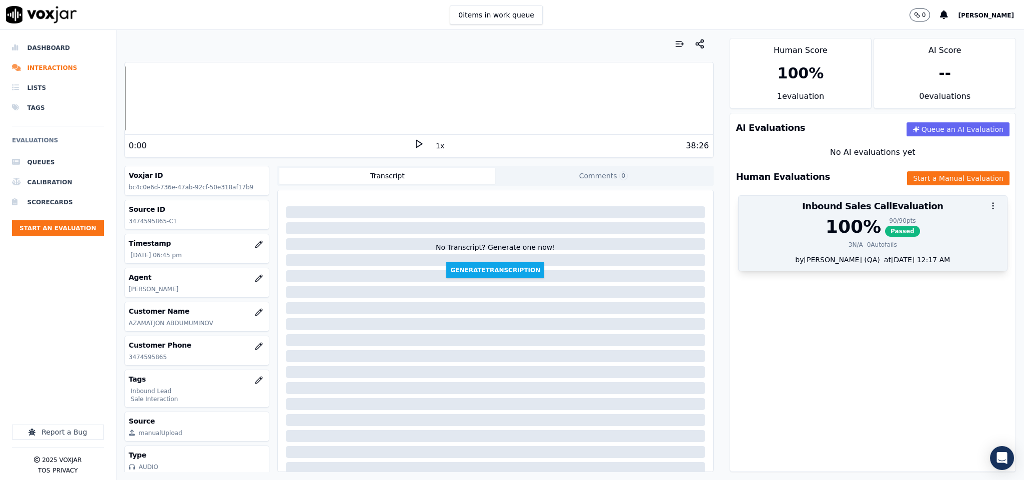
click at [885, 221] on div "90 / 90 pts" at bounding box center [902, 221] width 35 height 8
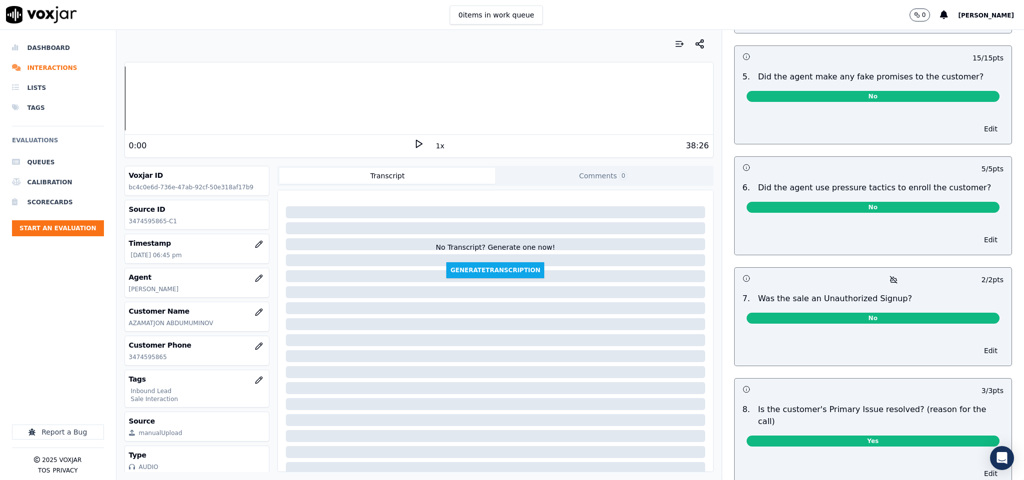
scroll to position [0, 0]
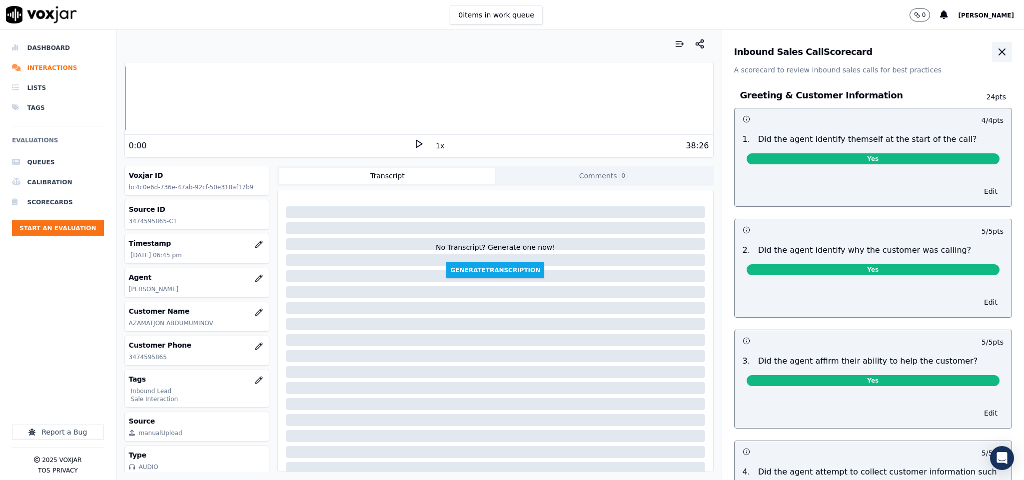
click at [996, 54] on icon "button" at bounding box center [1002, 52] width 12 height 12
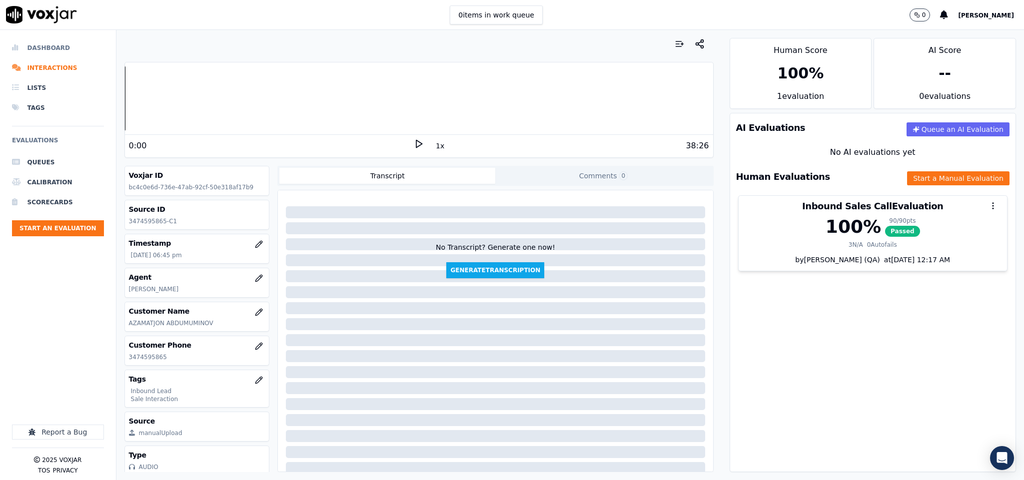
click at [42, 43] on li "Dashboard" at bounding box center [58, 48] width 92 height 20
